Goal: Transaction & Acquisition: Purchase product/service

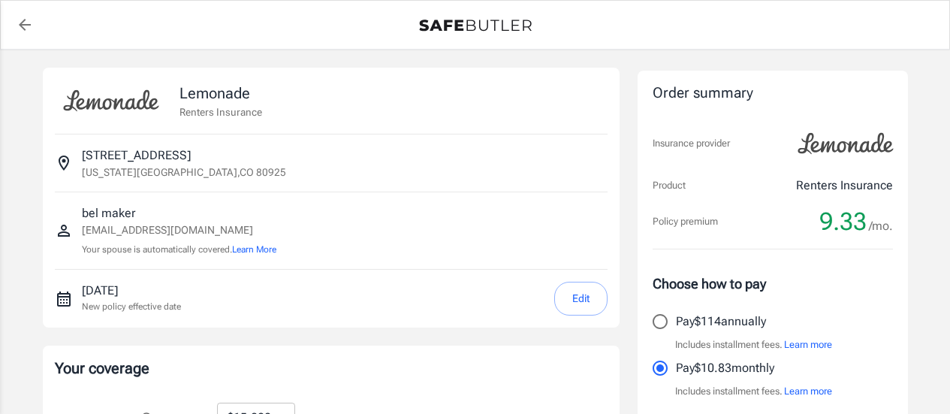
select select "15000"
select select "500"
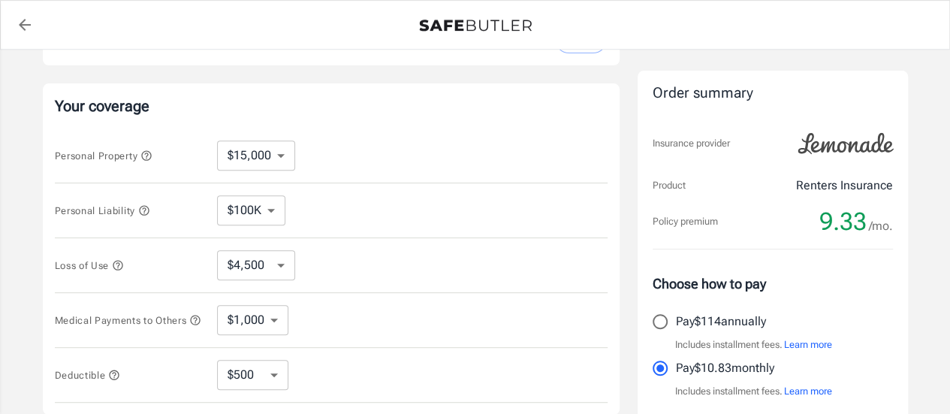
scroll to position [291, 0]
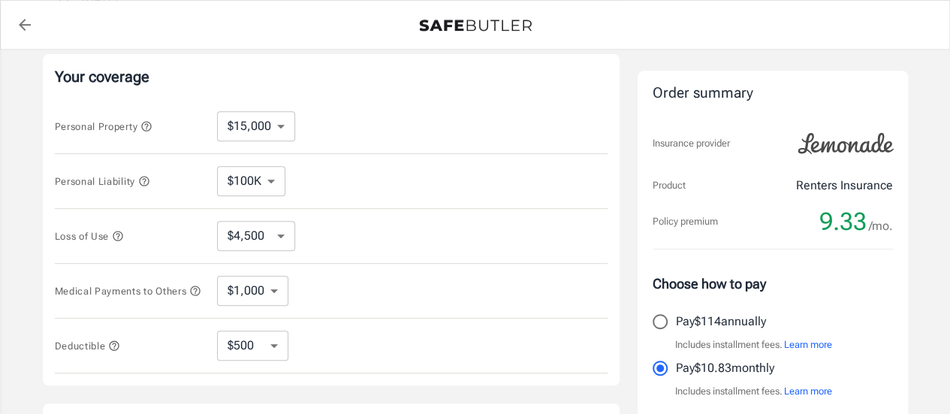
click at [267, 183] on select "$100K $200K $300K $400K $500K" at bounding box center [251, 181] width 68 height 30
click at [217, 166] on select "$100K $200K $300K $400K $500K" at bounding box center [251, 181] width 68 height 30
click at [269, 175] on select "$100K $200K $300K $400K $500K" at bounding box center [251, 181] width 68 height 30
click at [217, 166] on select "$100K $200K $300K $400K $500K" at bounding box center [251, 181] width 68 height 30
click at [278, 240] on select "$4,500 $7,500 $13,500 $22,500 $34,500 $55,500 $85,500 $130K $200K" at bounding box center [256, 236] width 78 height 30
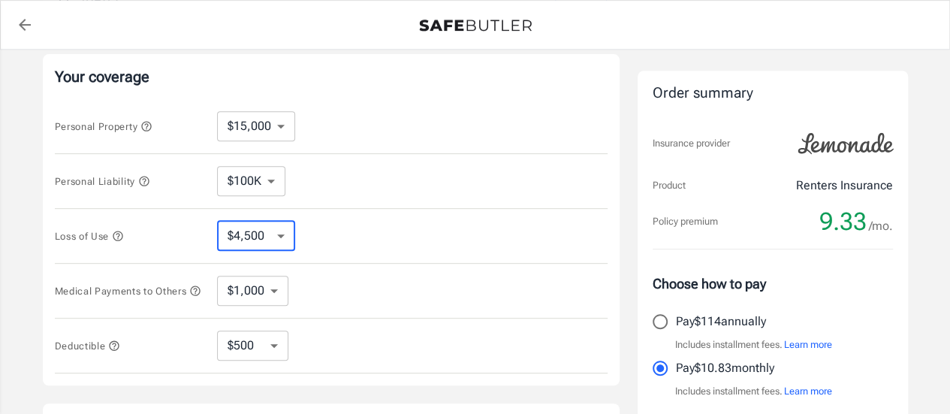
click at [278, 240] on select "$4,500 $7,500 $13,500 $22,500 $34,500 $55,500 $85,500 $130K $200K" at bounding box center [256, 236] width 78 height 30
click at [269, 301] on select "$1,000 $2,000 $3,000 $4,000 $5,000" at bounding box center [252, 291] width 71 height 30
click at [217, 276] on select "$1,000 $2,000 $3,000 $4,000 $5,000" at bounding box center [252, 291] width 71 height 30
click at [273, 354] on select "$250 $500 $1,000 $2,500" at bounding box center [252, 345] width 71 height 30
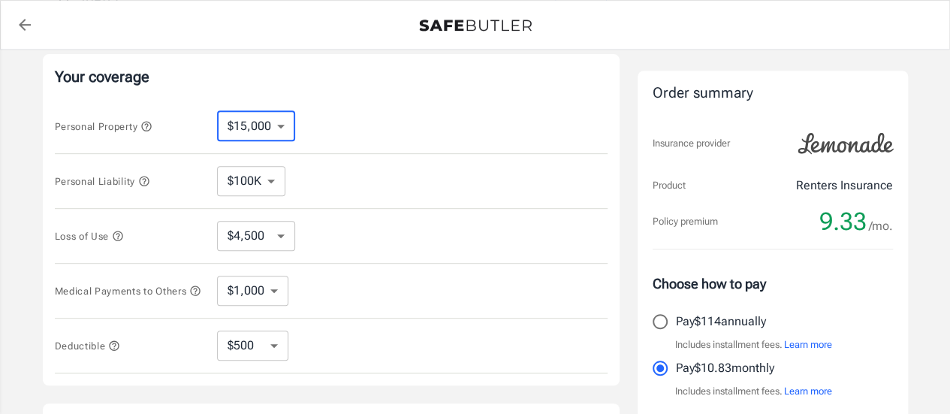
click at [264, 121] on select "$10,000 $15,000 $20,000 $25,000 $30,000 $40,000 $50,000 $100K $150K $200K $250K" at bounding box center [256, 126] width 78 height 30
select select "150000"
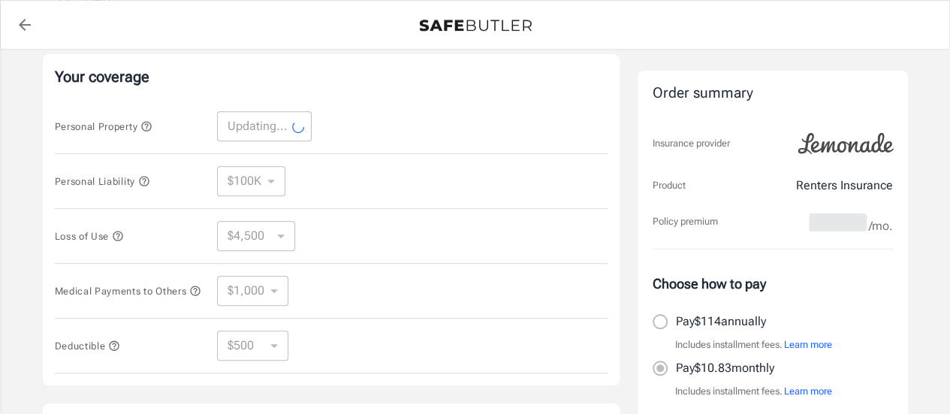
select select "150000"
select select "45000"
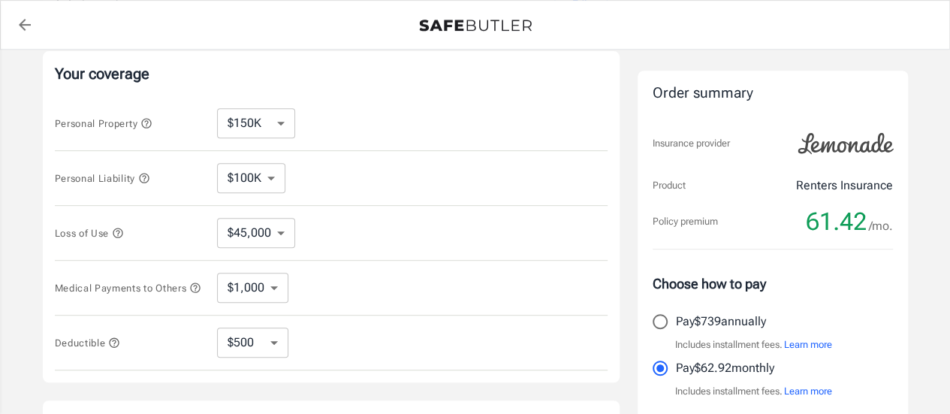
scroll to position [293, 0]
click at [272, 125] on select "$10,000 $15,000 $20,000 $25,000 $30,000 $40,000 $50,000 $100K $150K $200K $250K" at bounding box center [256, 125] width 78 height 30
select select "50000"
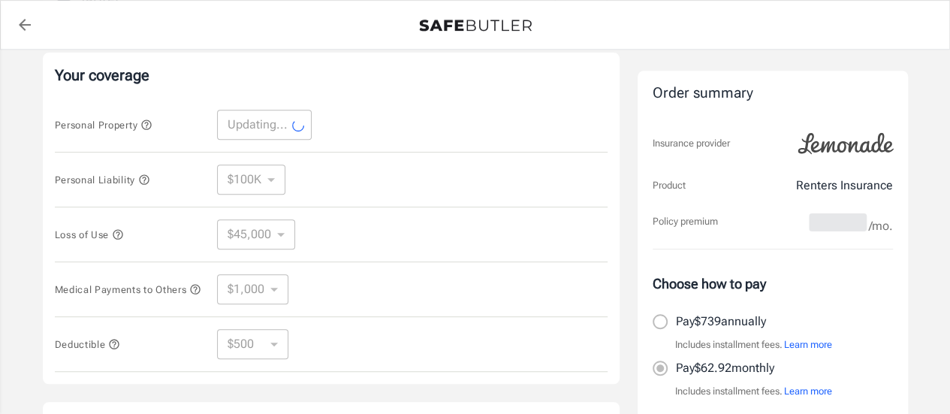
select select "50000"
select select "15000"
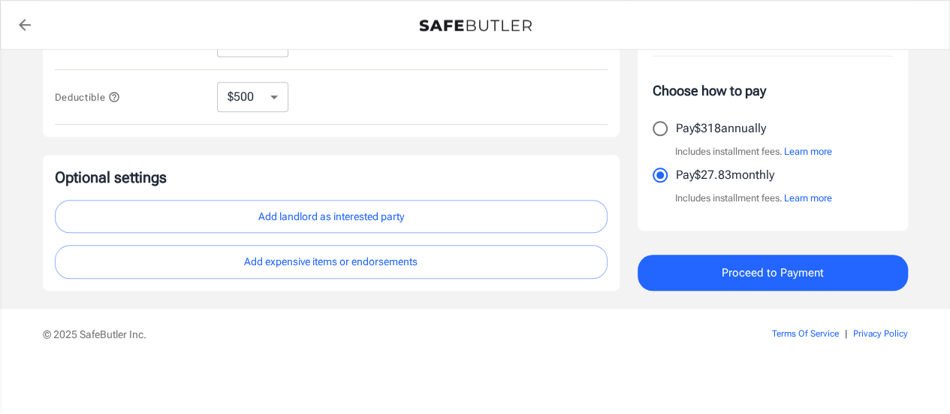
scroll to position [541, 0]
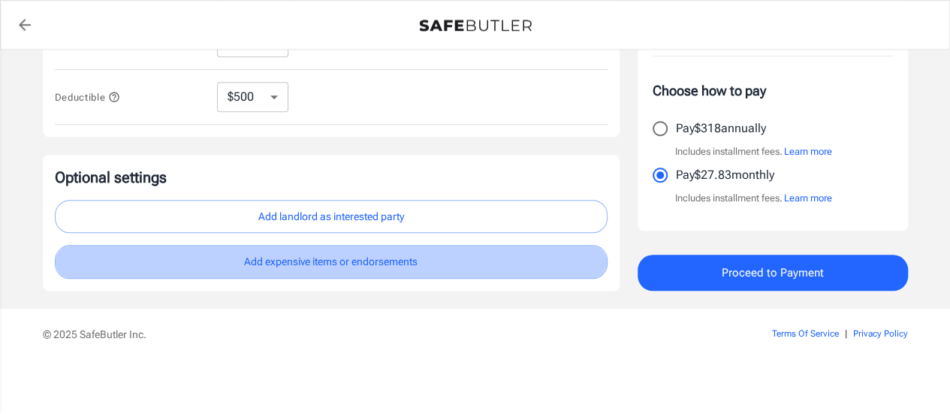
click at [464, 264] on button "Add expensive items or endorsements" at bounding box center [331, 262] width 553 height 34
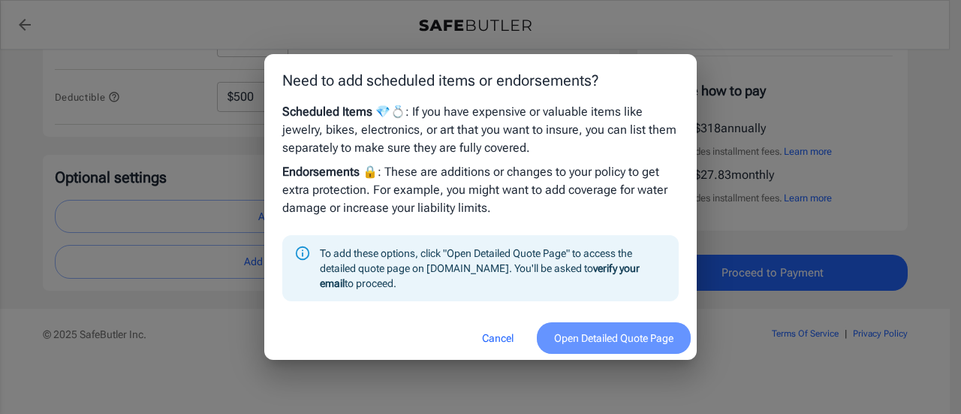
click at [595, 334] on button "Open Detailed Quote Page" at bounding box center [614, 338] width 154 height 32
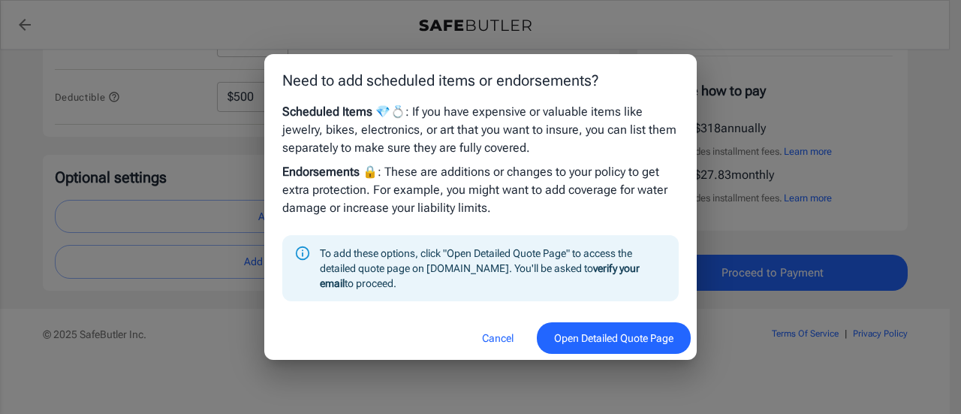
click at [492, 333] on button "Cancel" at bounding box center [498, 338] width 66 height 32
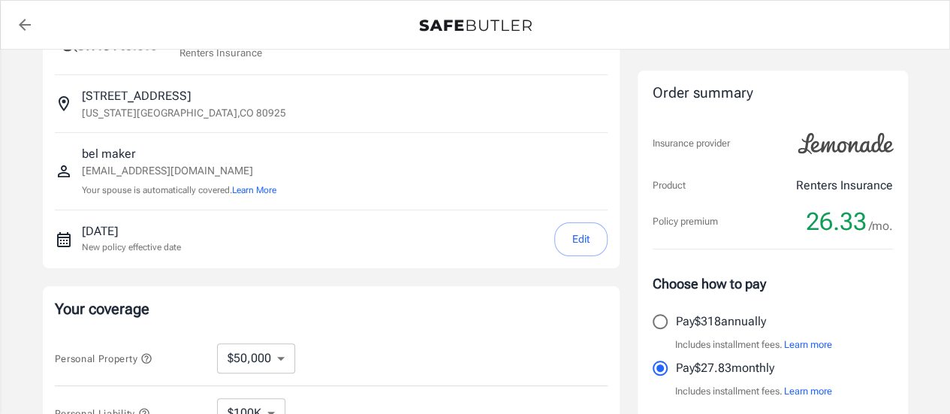
scroll to position [0, 0]
